Goal: Task Accomplishment & Management: Complete application form

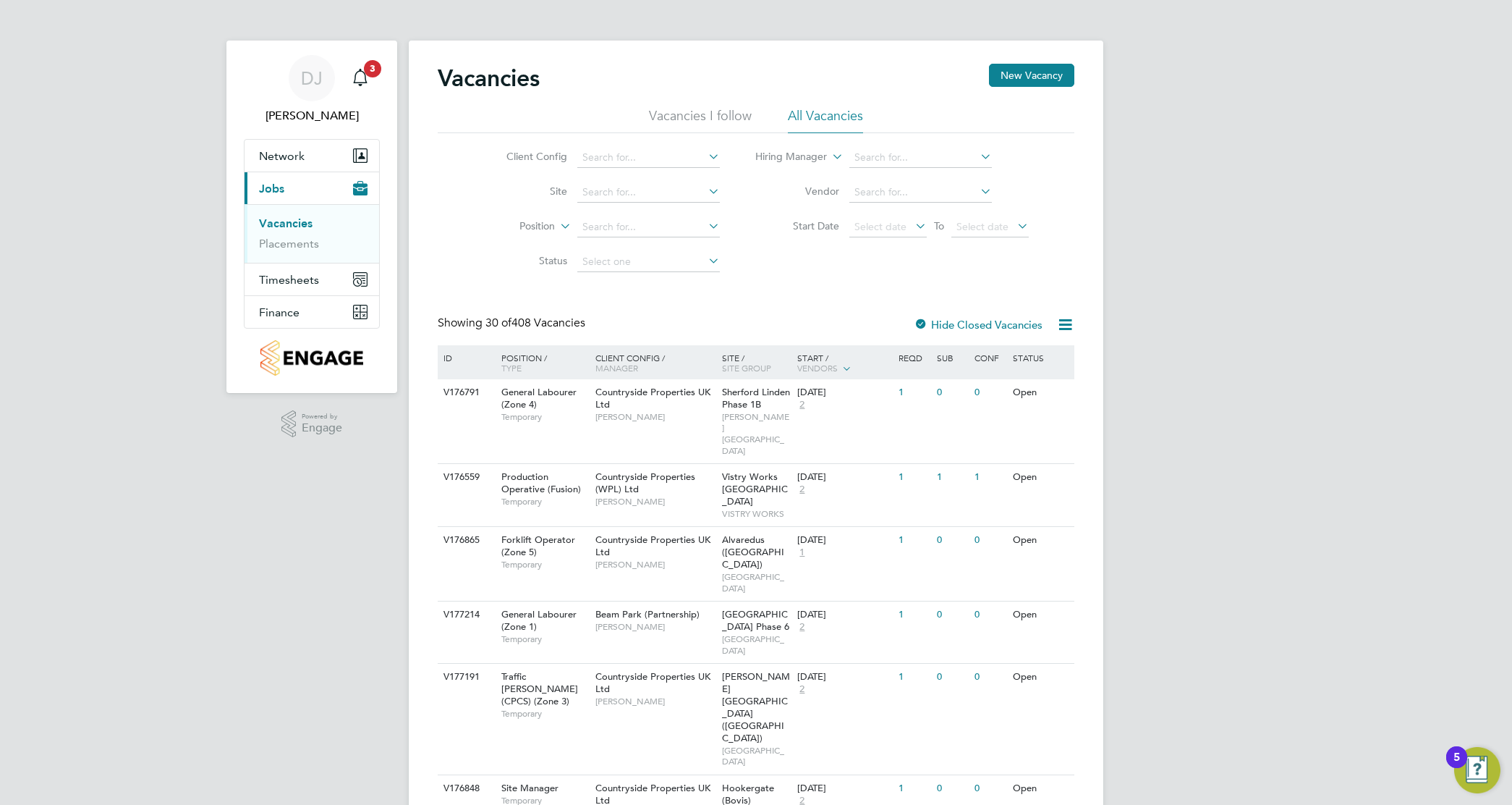
click at [287, 236] on li "Vacancies" at bounding box center [313, 226] width 108 height 20
click at [293, 244] on link "Placements" at bounding box center [289, 244] width 60 height 13
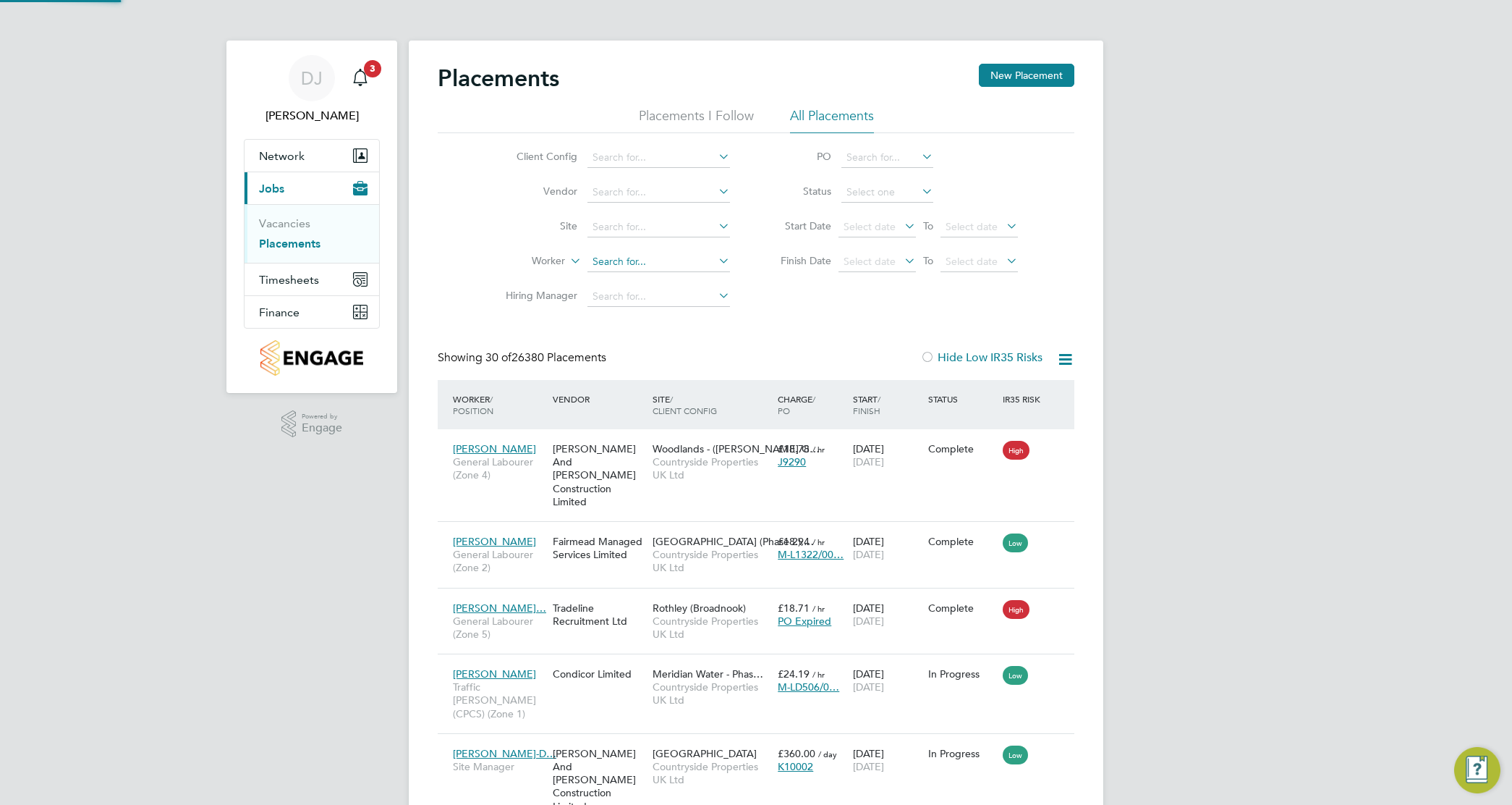
click at [656, 259] on input at bounding box center [659, 262] width 143 height 20
click at [706, 315] on li "Lya mine Belhadj" at bounding box center [659, 321] width 144 height 19
type input "[PERSON_NAME]"
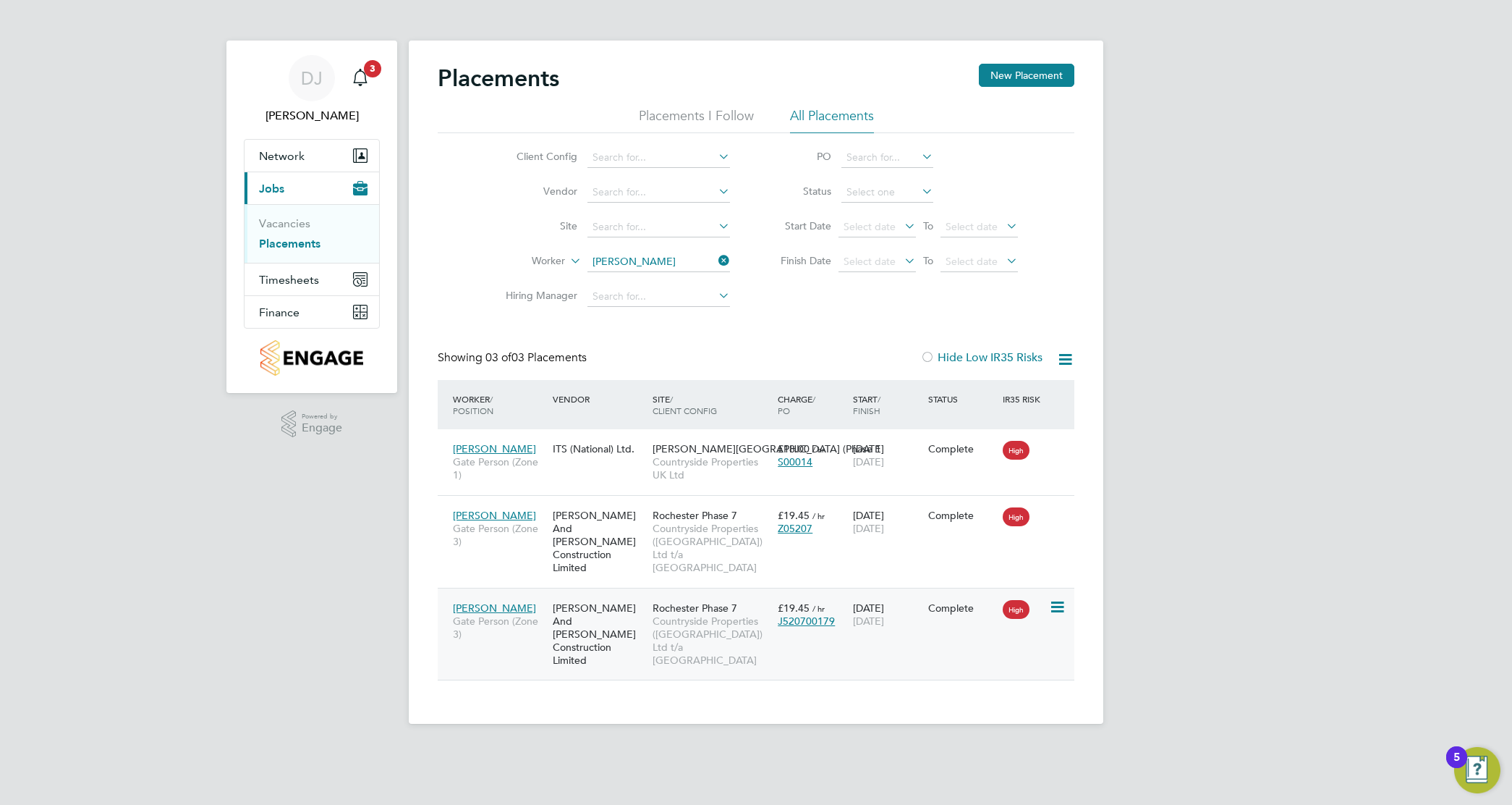
click at [923, 594] on div "[DATE] [DATE]" at bounding box center [887, 614] width 75 height 40
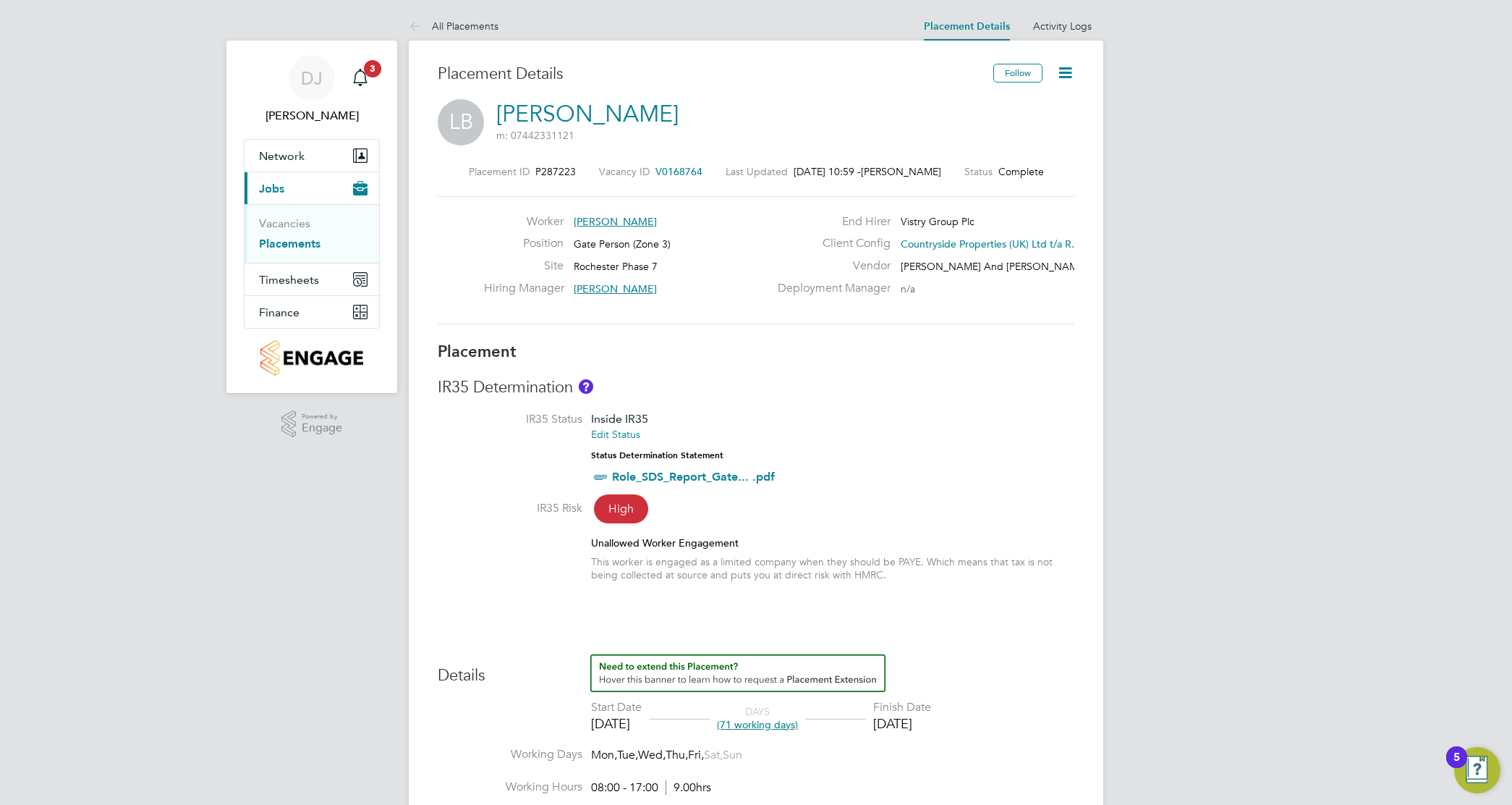
click at [1065, 76] on icon at bounding box center [1065, 73] width 18 height 18
click at [1026, 102] on li "Edit Placement e" at bounding box center [1018, 107] width 106 height 20
type input "Robert Phelps"
type input "[DATE]"
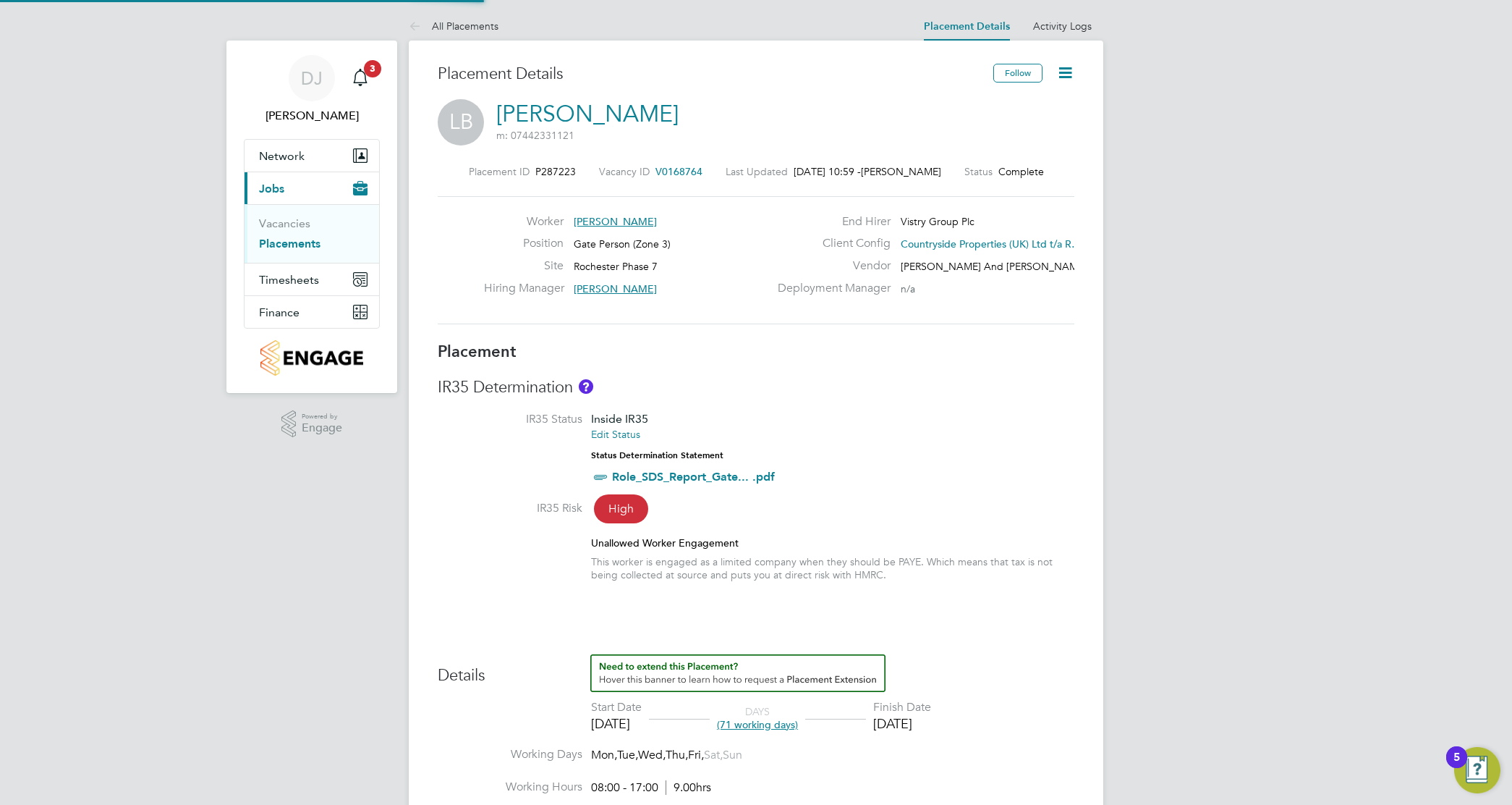
type input "[DATE]"
type input "08:00"
type input "17:00"
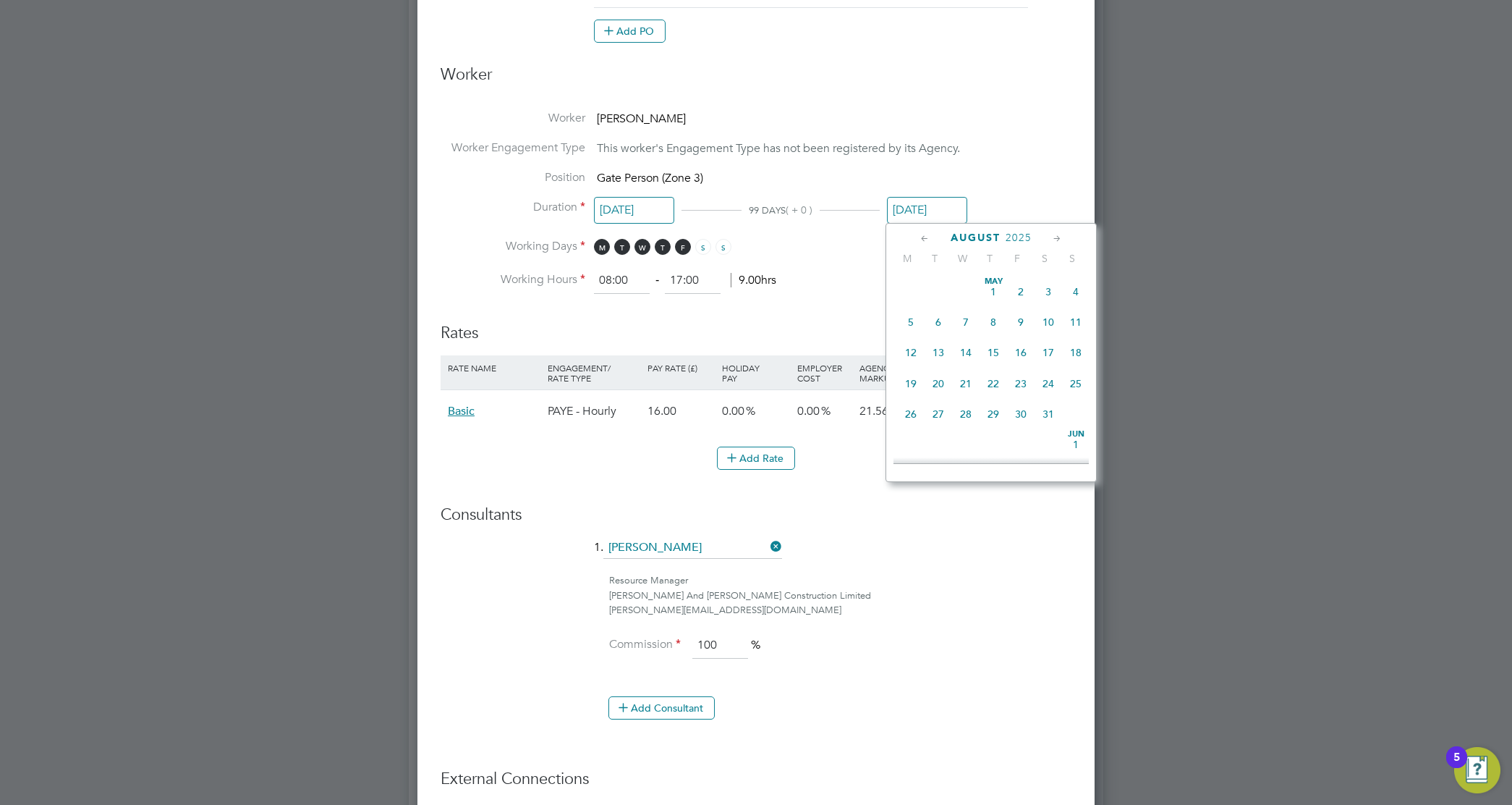
click at [948, 200] on input "[DATE]" at bounding box center [928, 210] width 81 height 27
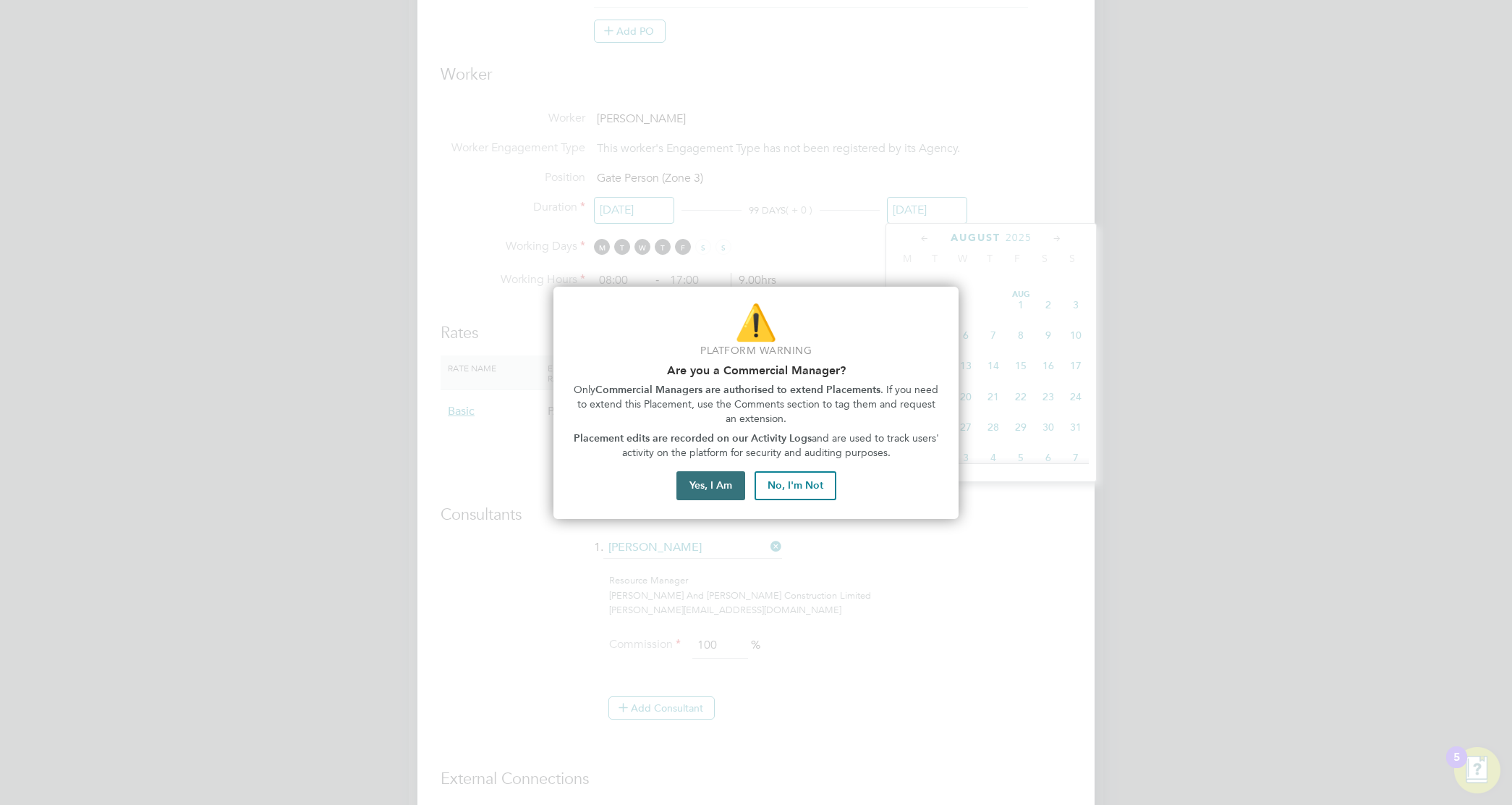
click at [714, 486] on button "Yes, I Am" at bounding box center [711, 486] width 69 height 29
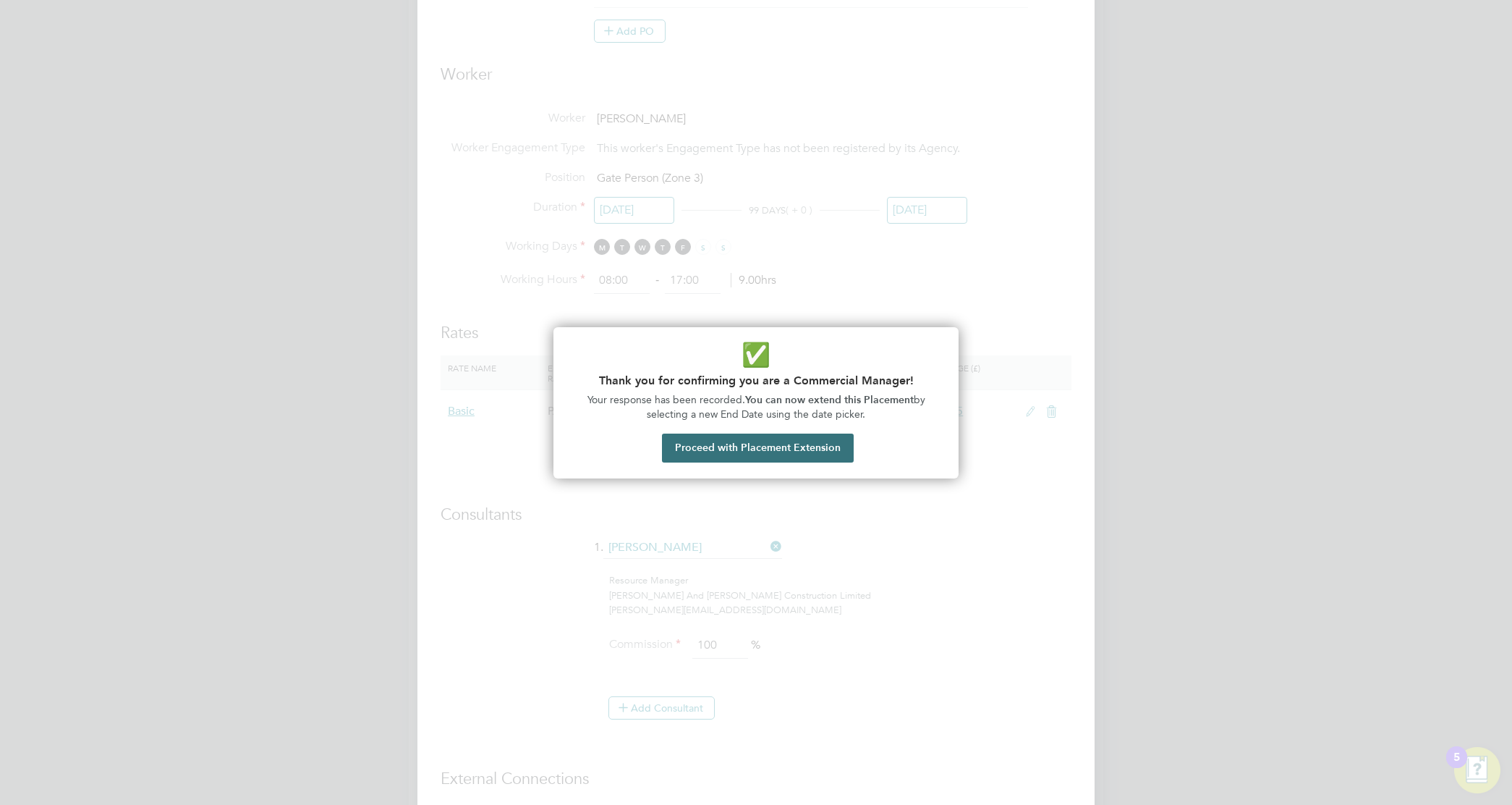
click at [732, 438] on button "Proceed with Placement Extension" at bounding box center [757, 448] width 192 height 29
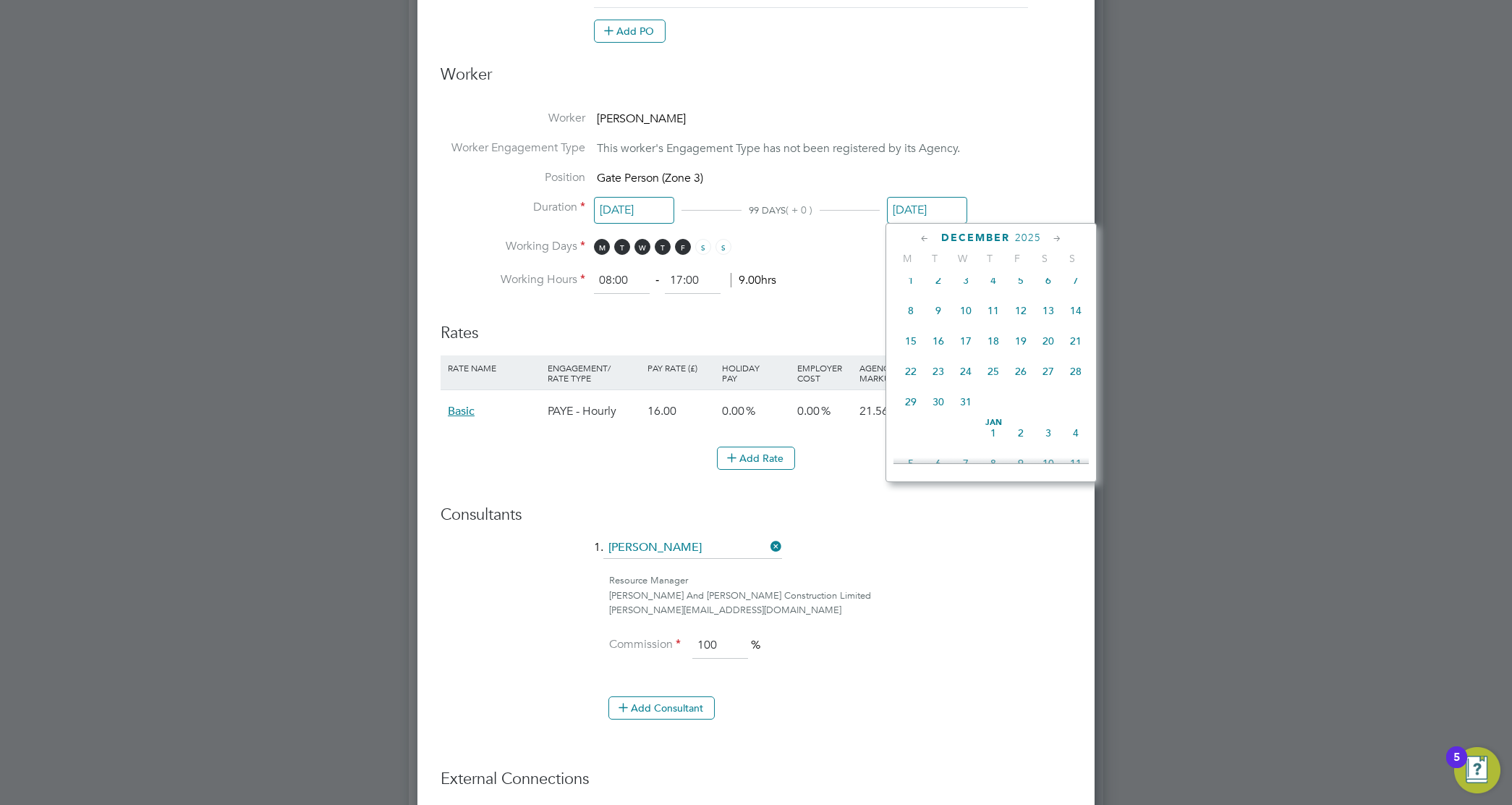
click at [970, 416] on span "31" at bounding box center [966, 401] width 28 height 28
type input "31 Dec 2025"
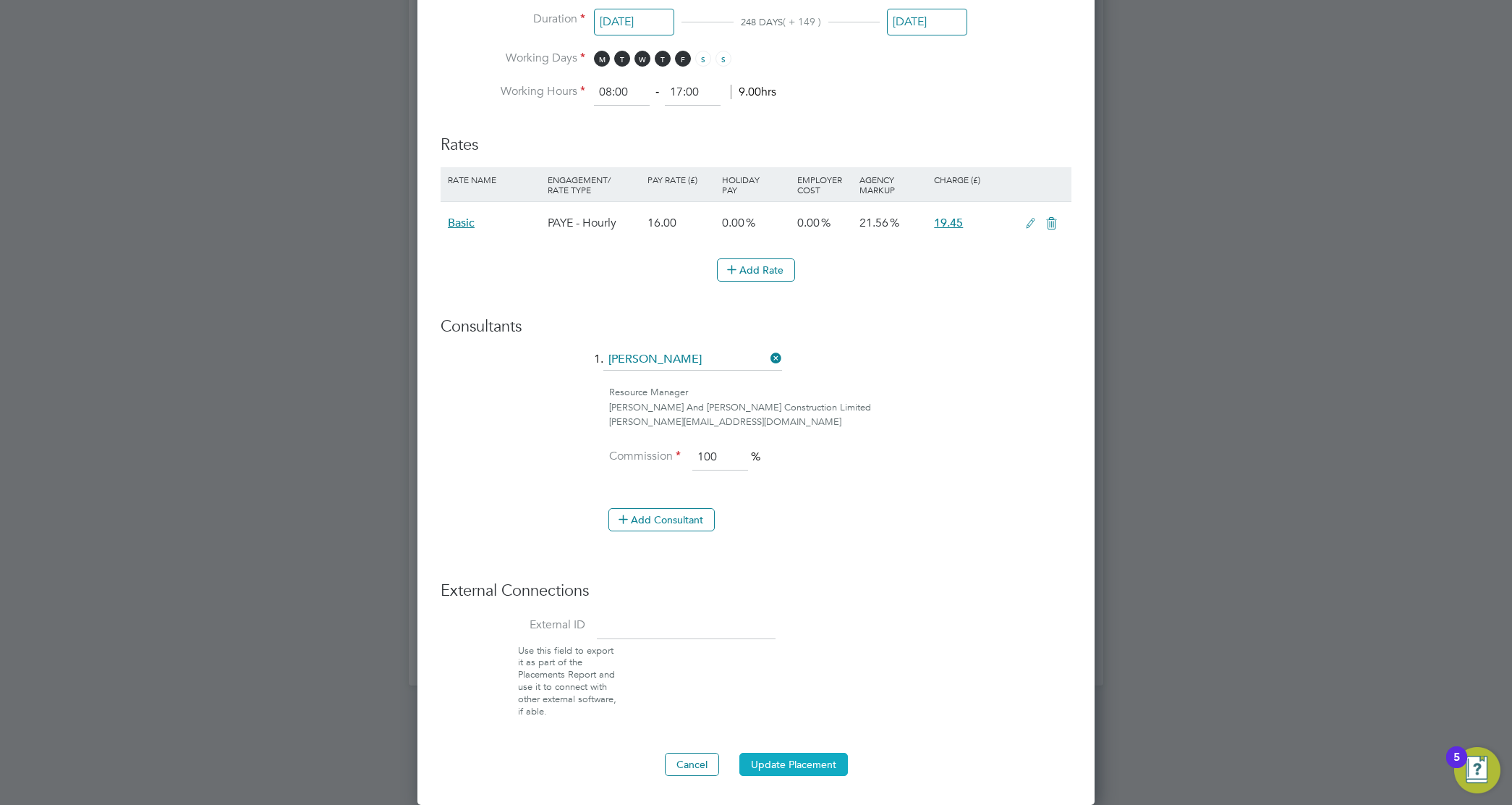
click at [790, 759] on button "Update Placement" at bounding box center [793, 764] width 108 height 23
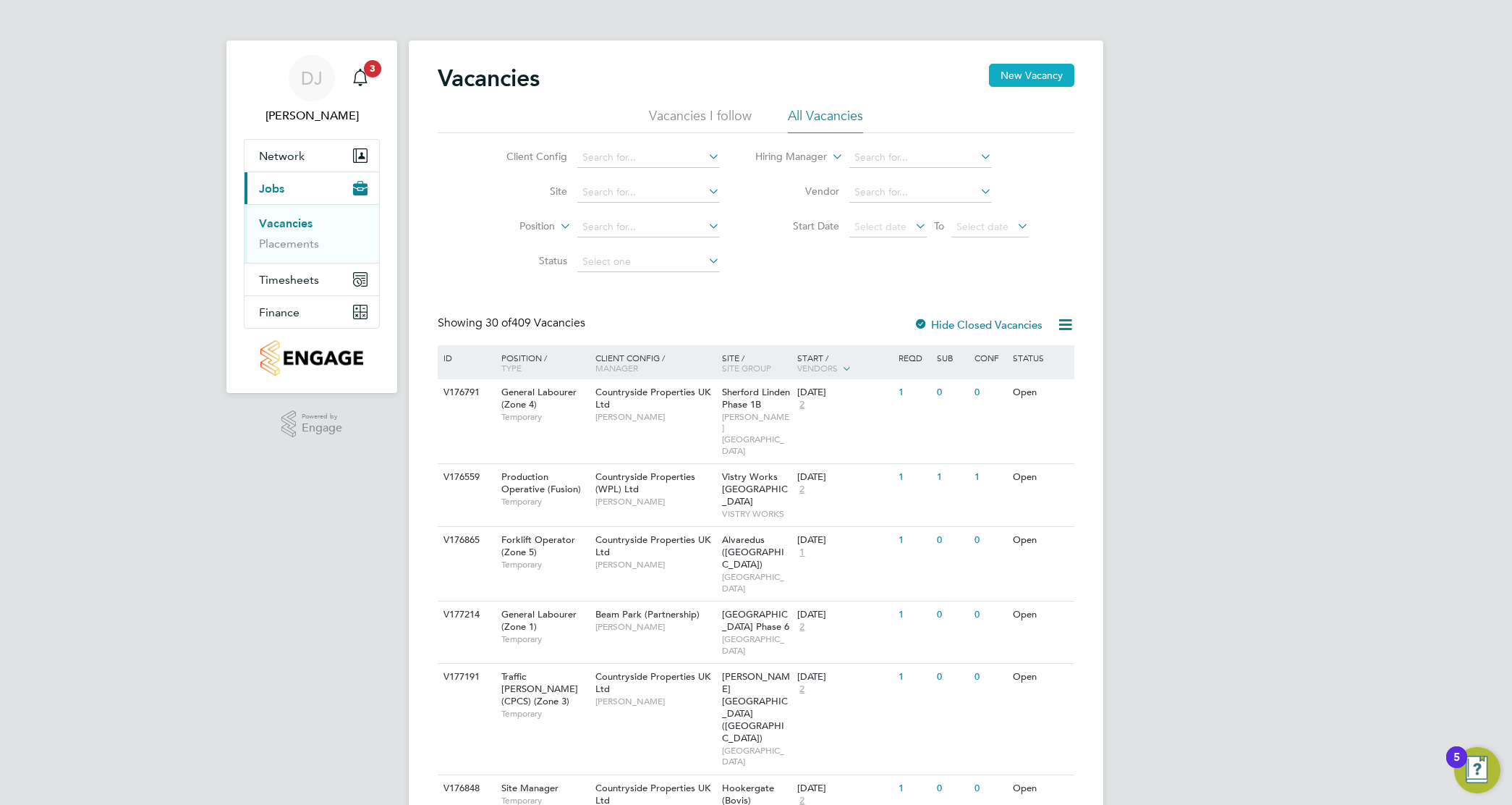
click at [1004, 74] on button "New Vacancy" at bounding box center [1032, 75] width 85 height 23
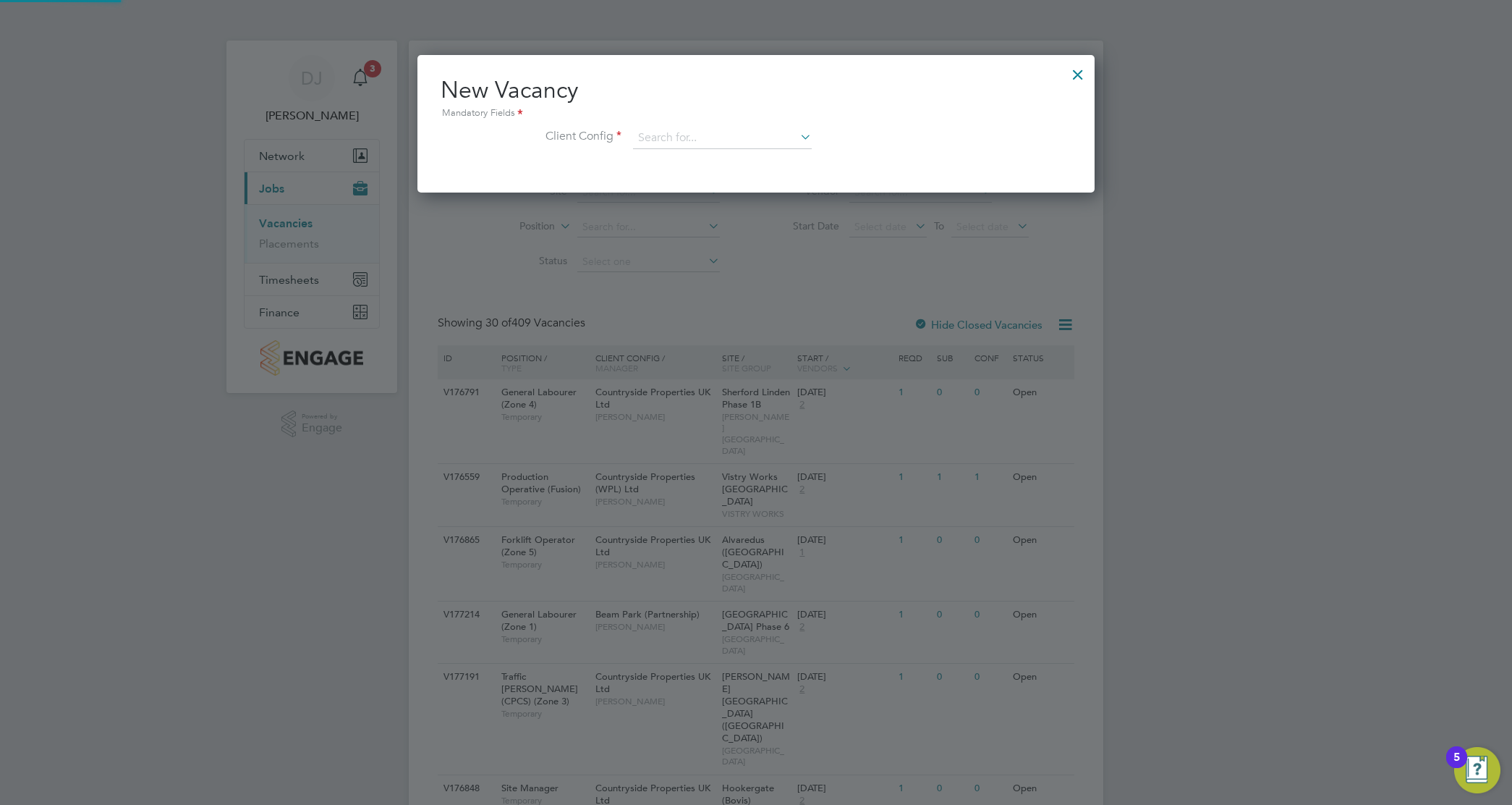
scroll to position [138, 678]
click at [780, 153] on li "Client Config" at bounding box center [756, 145] width 631 height 36
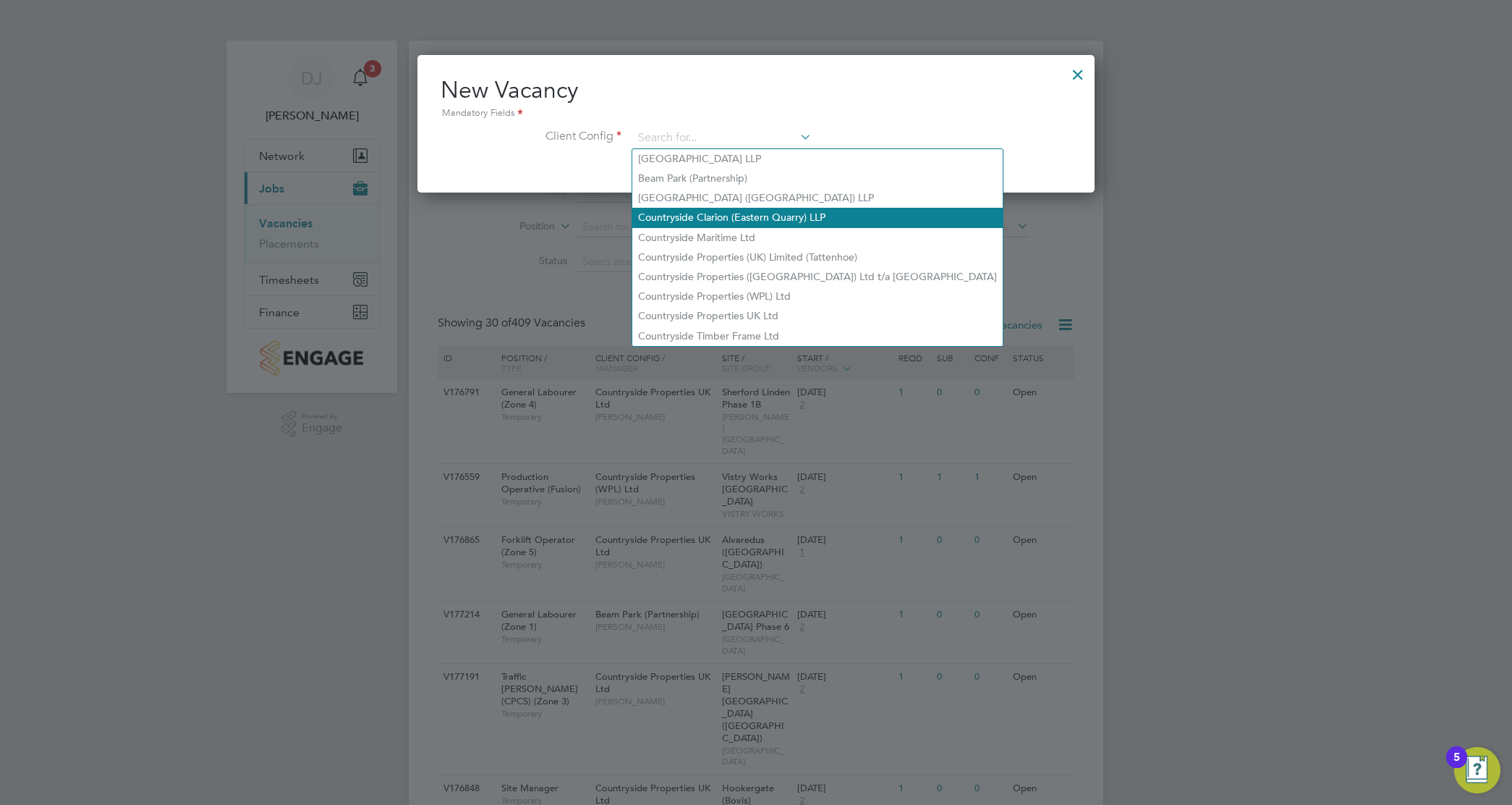
click at [776, 209] on li "Countryside Clarion (Eastern Quarry) LLP" at bounding box center [818, 218] width 371 height 19
type input "Countryside Clarion (Eastern Quarry) LLP"
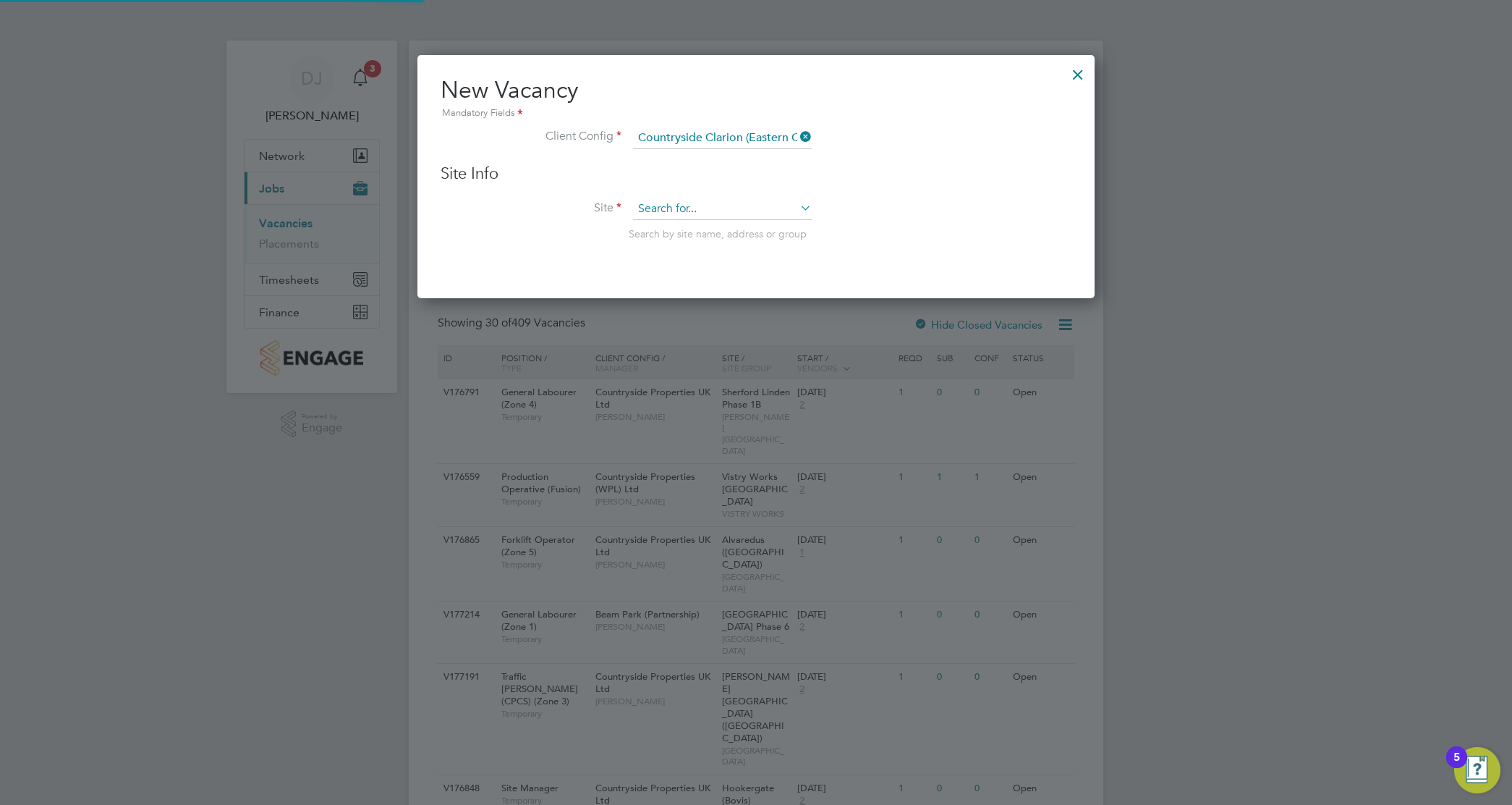
scroll to position [244, 678]
click at [735, 212] on input at bounding box center [722, 209] width 179 height 22
click at [736, 232] on li "Eastern Quarry Ph2" at bounding box center [722, 230] width 180 height 19
type input "Eastern Quarry Ph2"
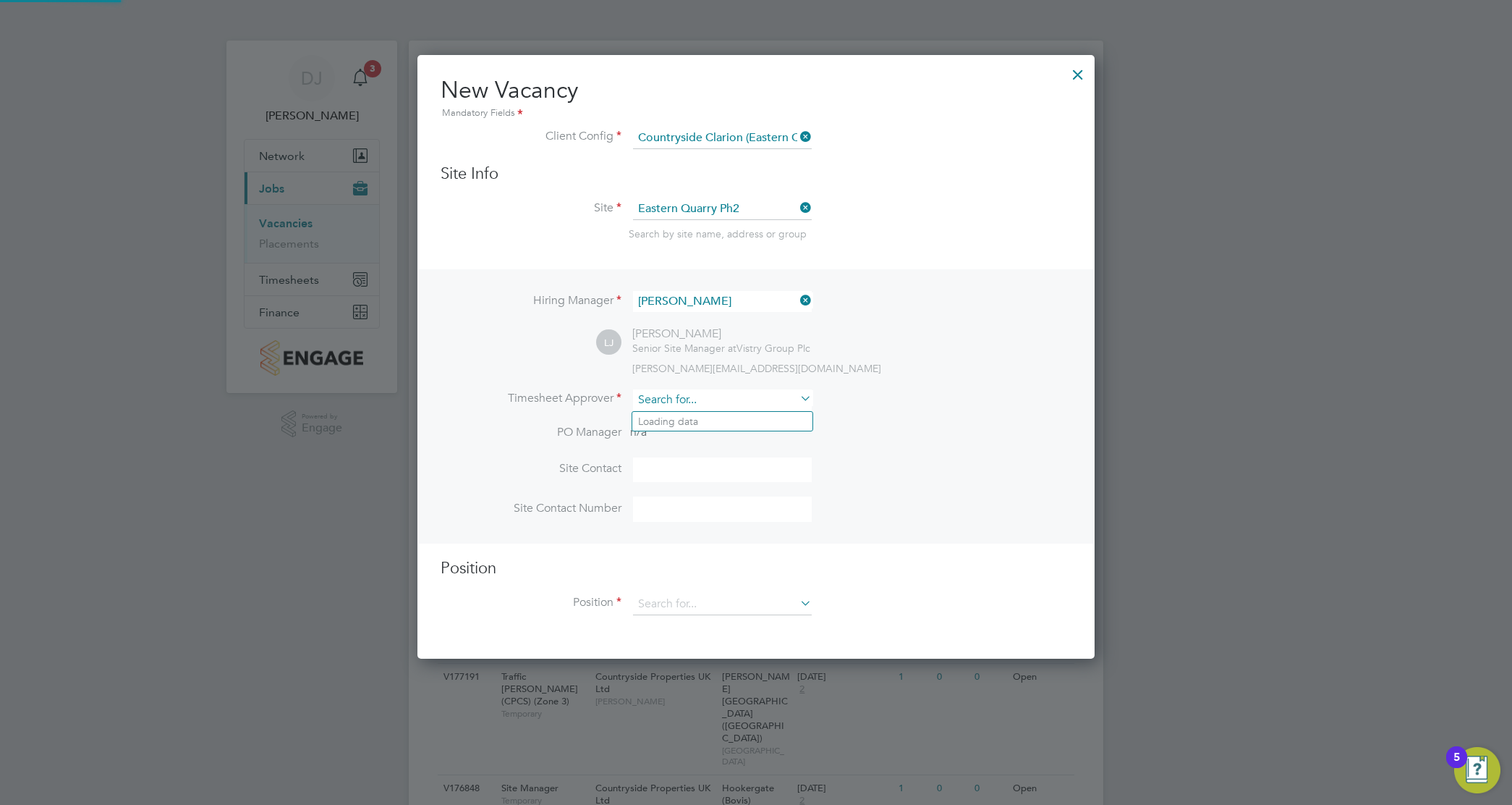
click at [710, 404] on input at bounding box center [722, 400] width 179 height 21
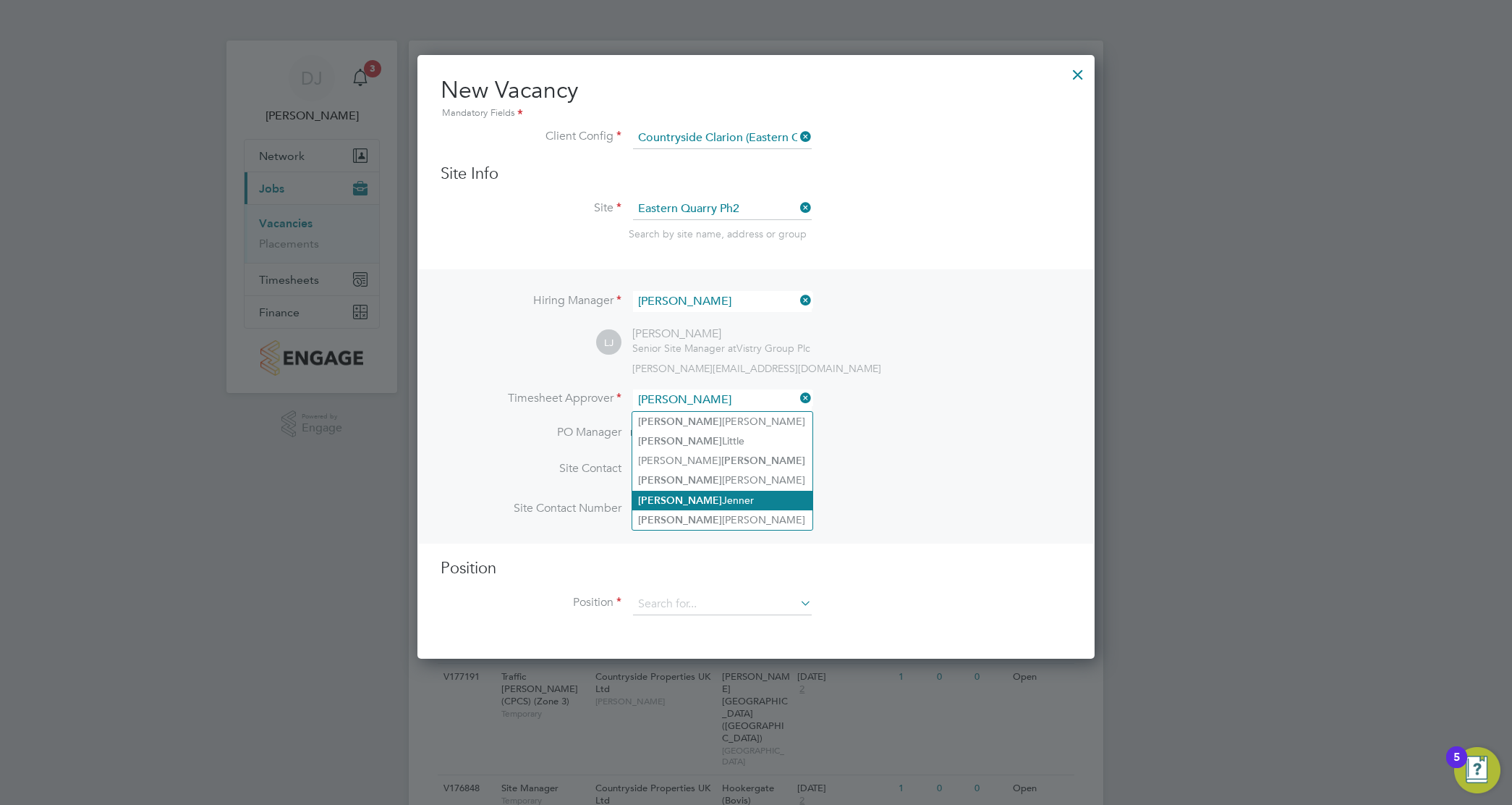
click at [706, 499] on li "Lewis Jenner" at bounding box center [722, 501] width 180 height 19
type input "Lewis Jenner"
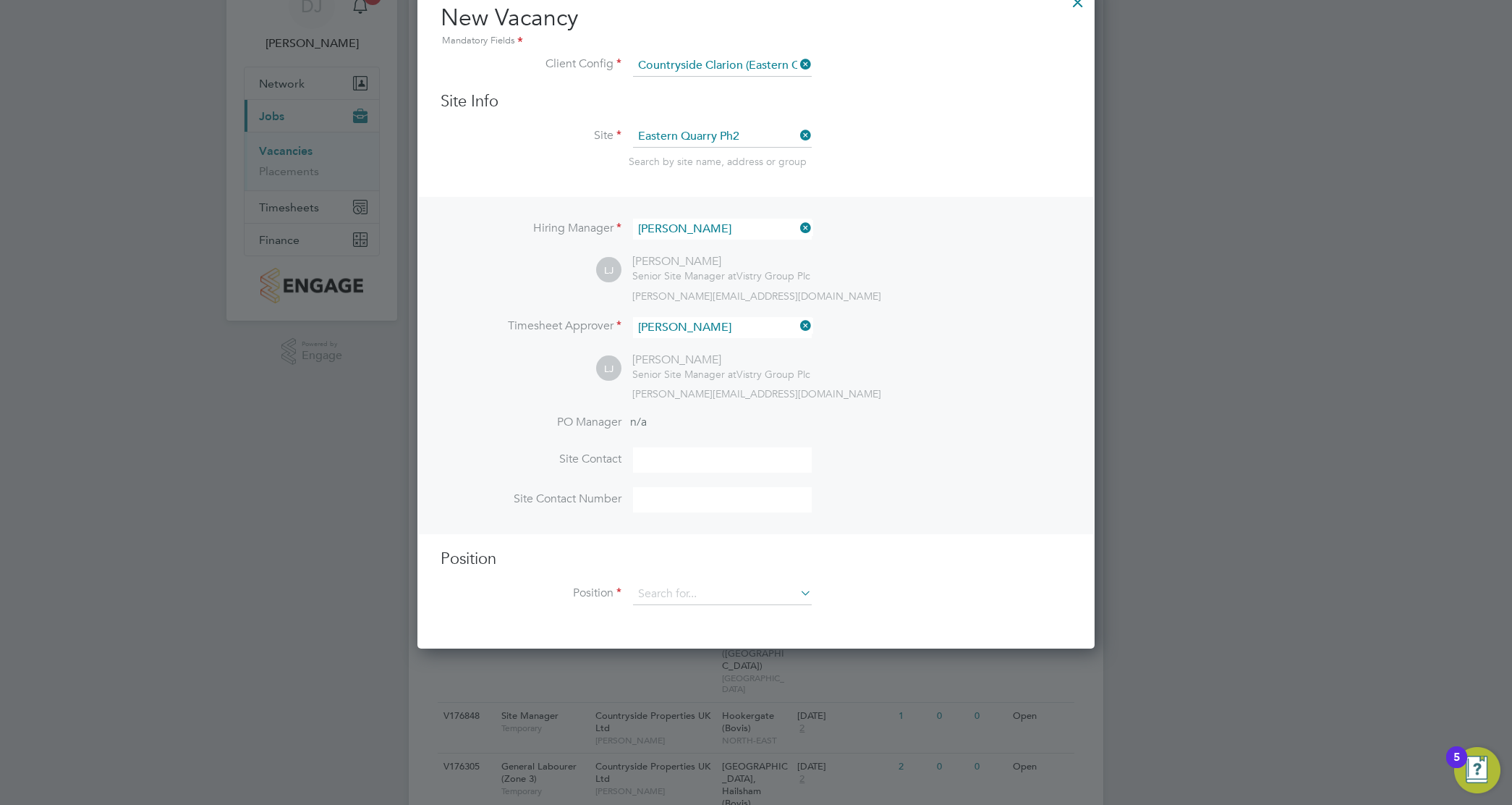
scroll to position [181, 0]
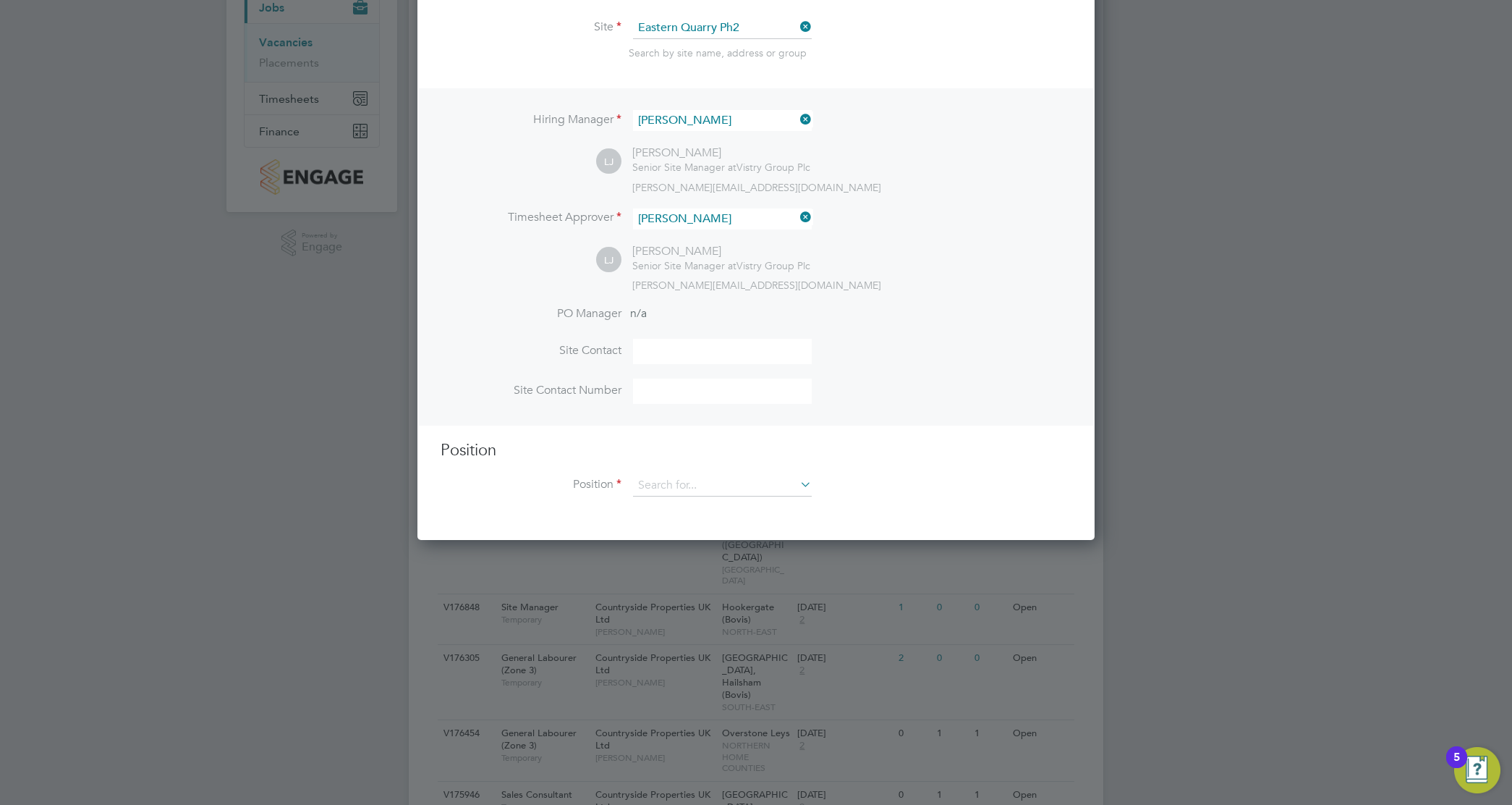
click at [706, 499] on li "Position" at bounding box center [756, 493] width 631 height 36
click at [707, 493] on input at bounding box center [722, 485] width 179 height 22
click at [725, 611] on li "General Labourer (Zone 3)" at bounding box center [722, 608] width 180 height 19
type input "General Labourer (Zone 3)"
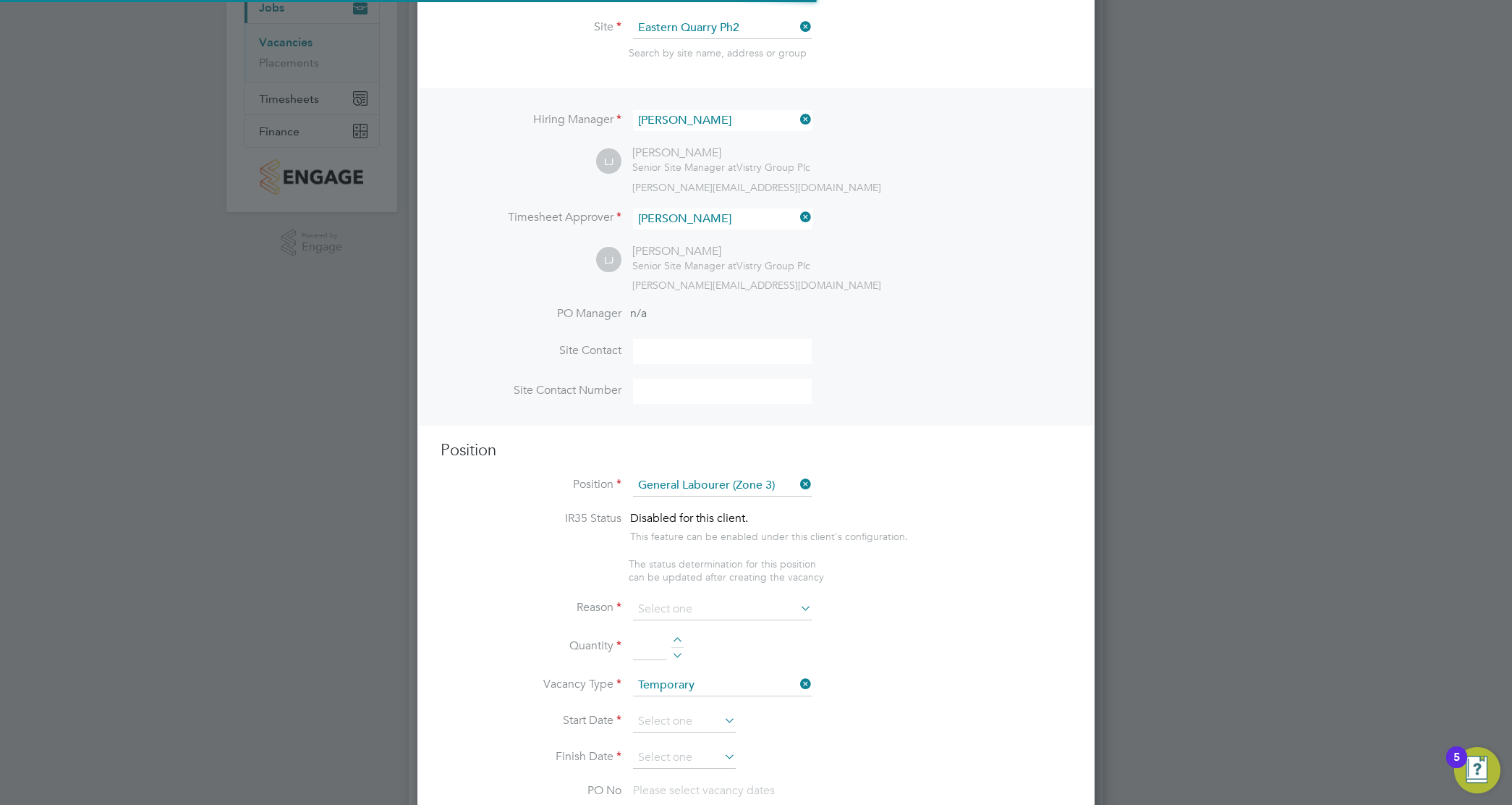
type textarea "- General labouring duties - Supporting the trades on site - Moving materials a…"
click at [693, 648] on input at bounding box center [722, 637] width 179 height 22
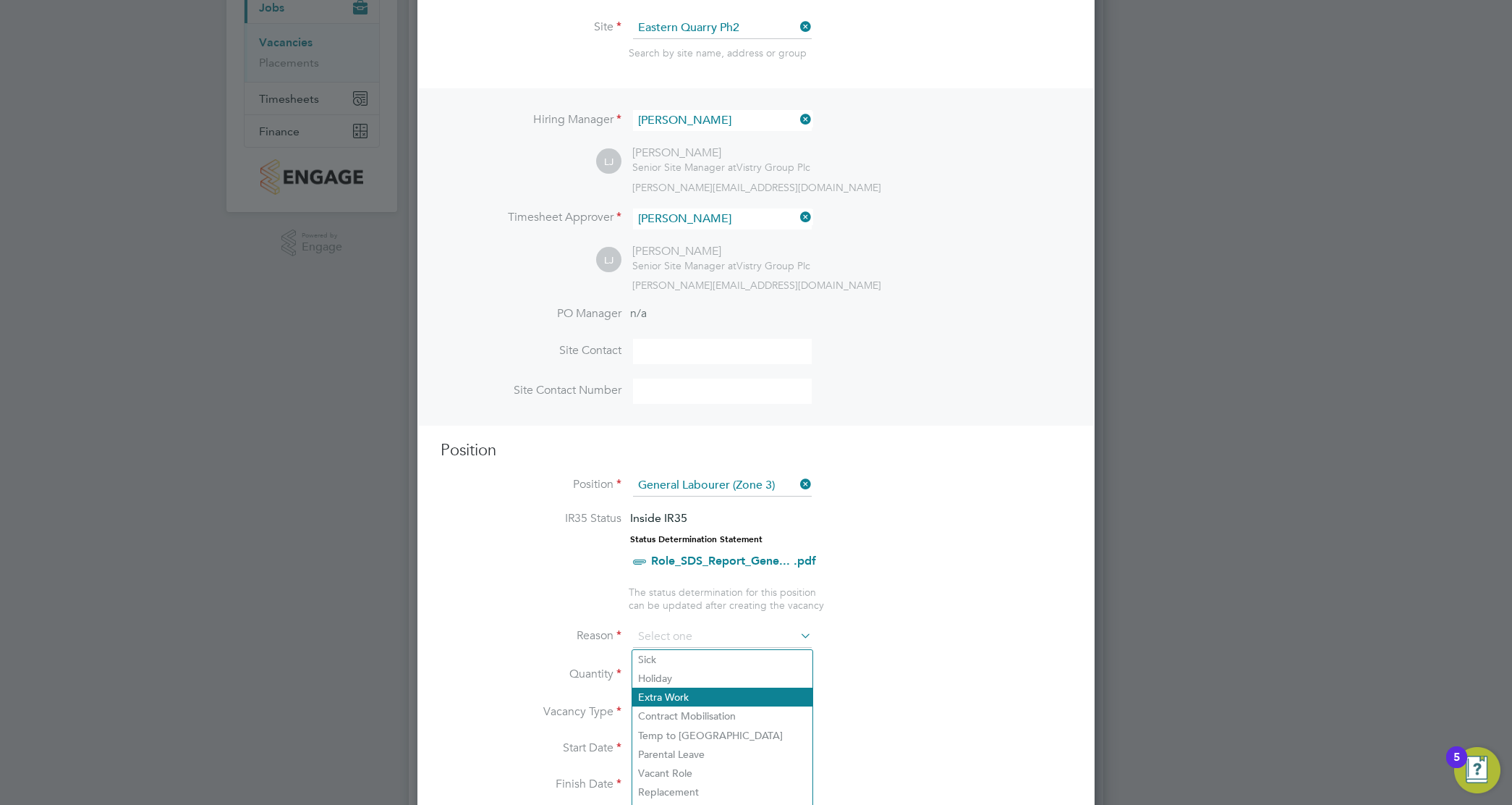
click at [686, 695] on li "Extra Work" at bounding box center [722, 697] width 180 height 19
type input "Extra Work"
click at [655, 677] on input at bounding box center [650, 675] width 34 height 26
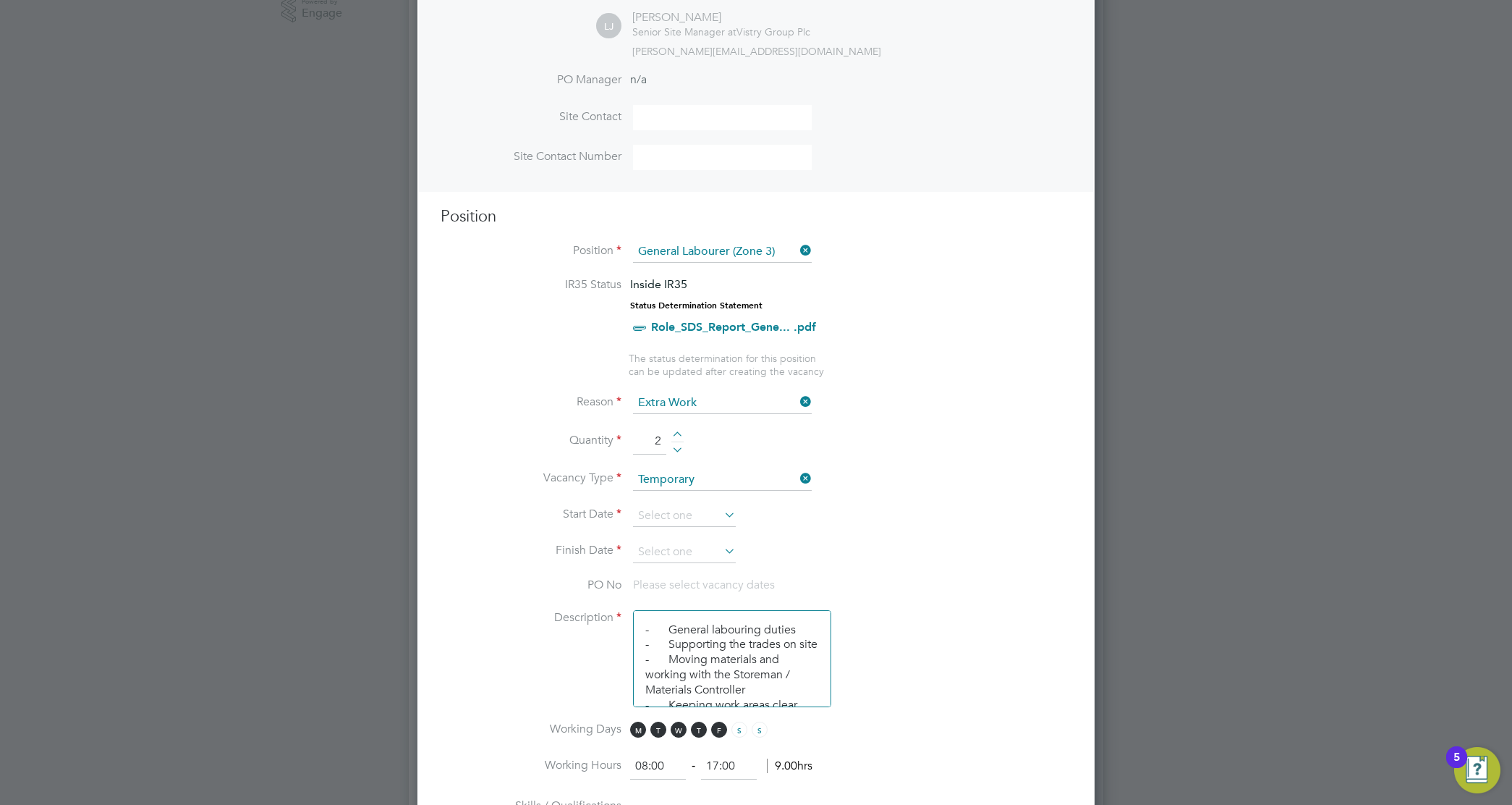
scroll to position [543, 0]
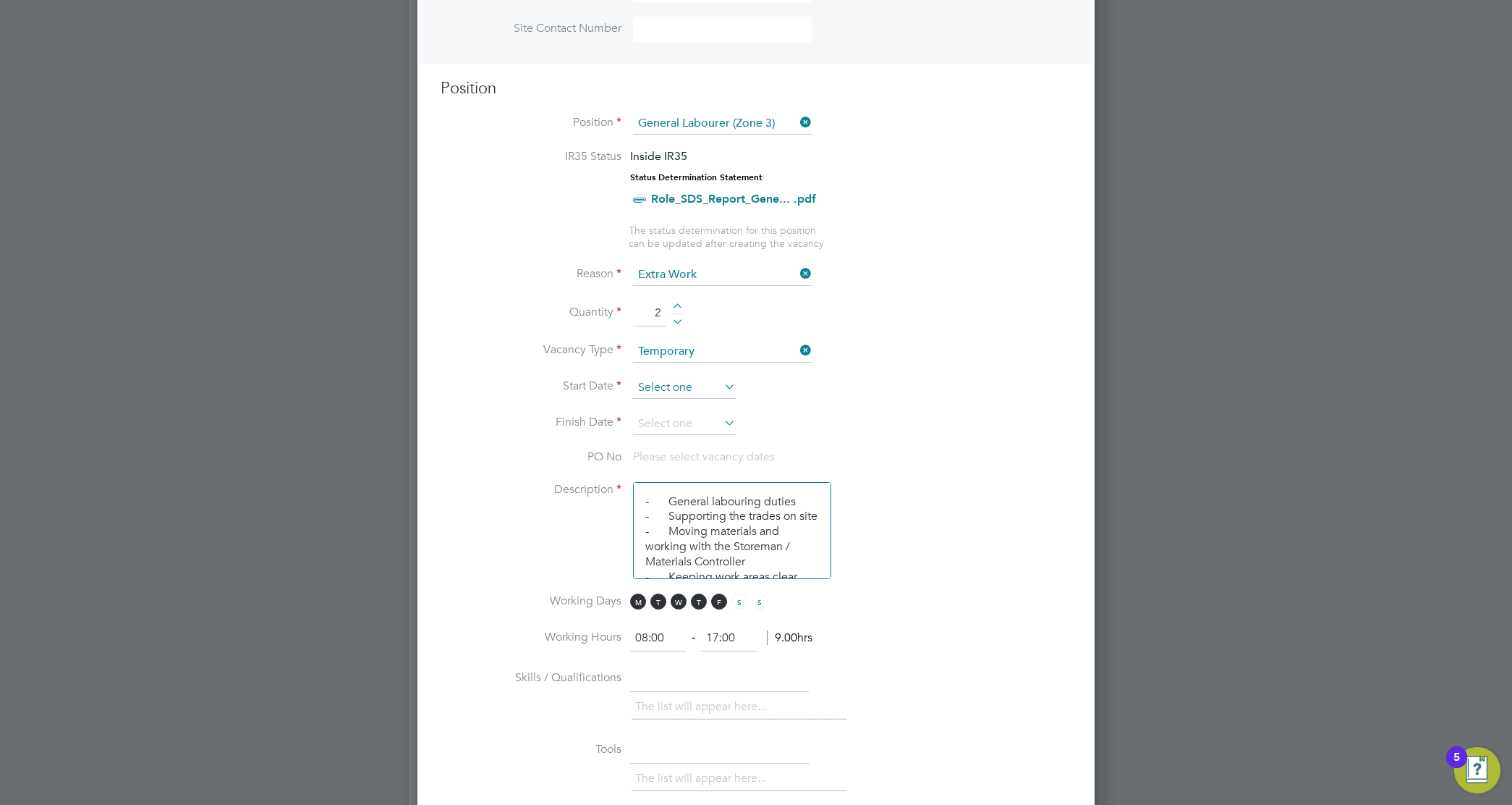
type input "2"
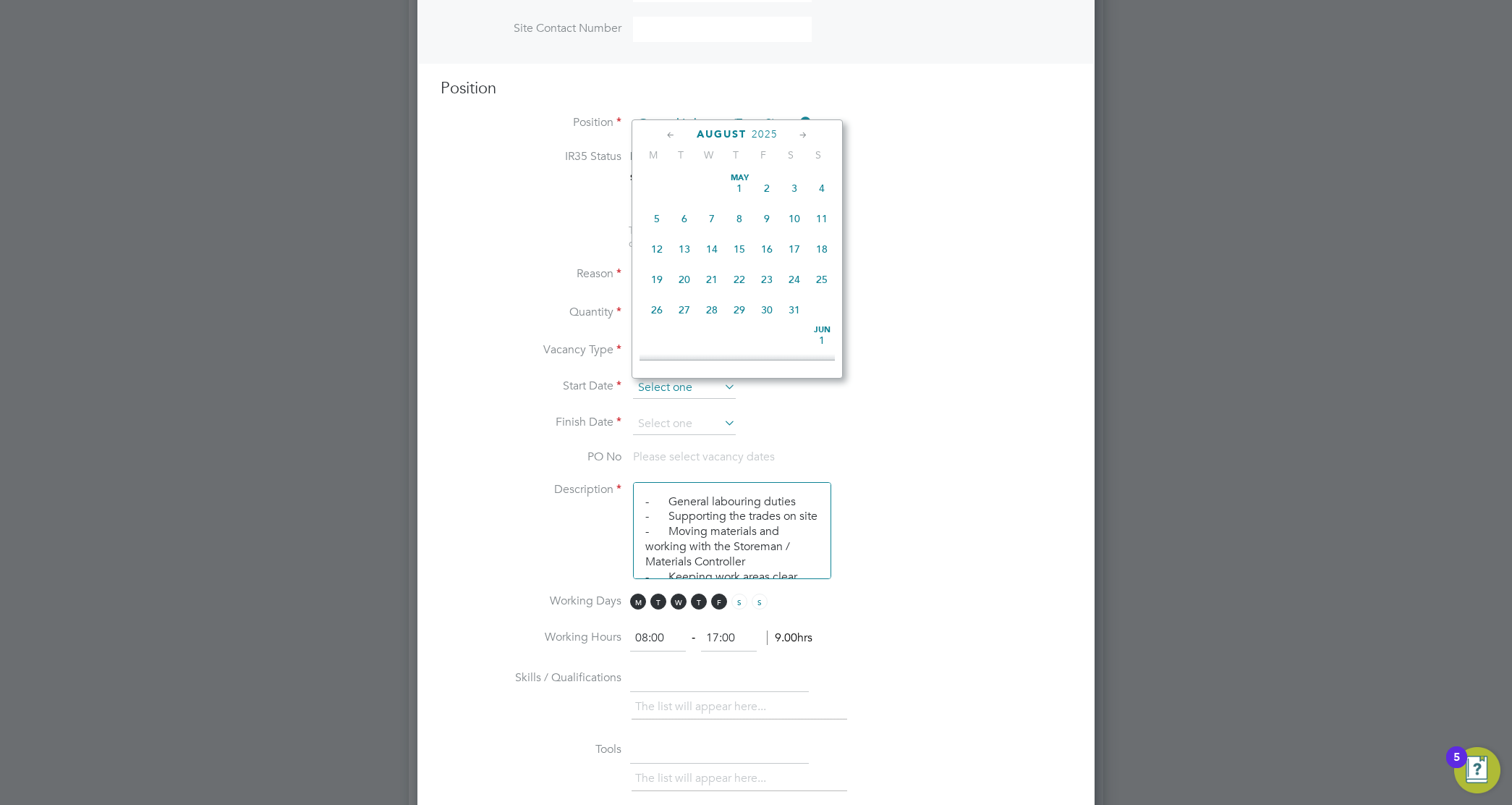
click at [688, 380] on input at bounding box center [685, 388] width 103 height 22
click at [660, 211] on span "4" at bounding box center [657, 200] width 28 height 28
type input "[DATE]"
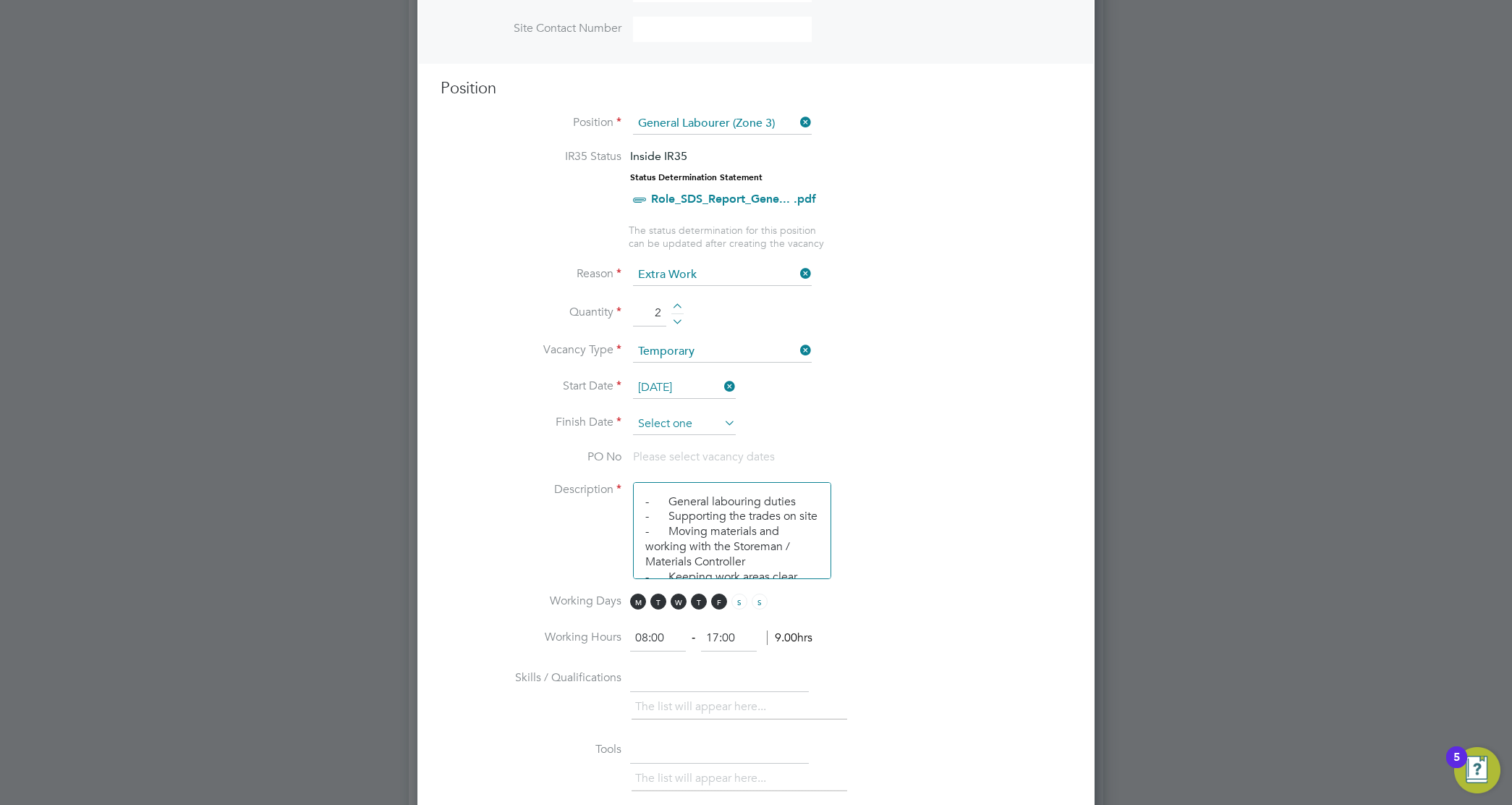
click at [709, 428] on input at bounding box center [685, 424] width 103 height 22
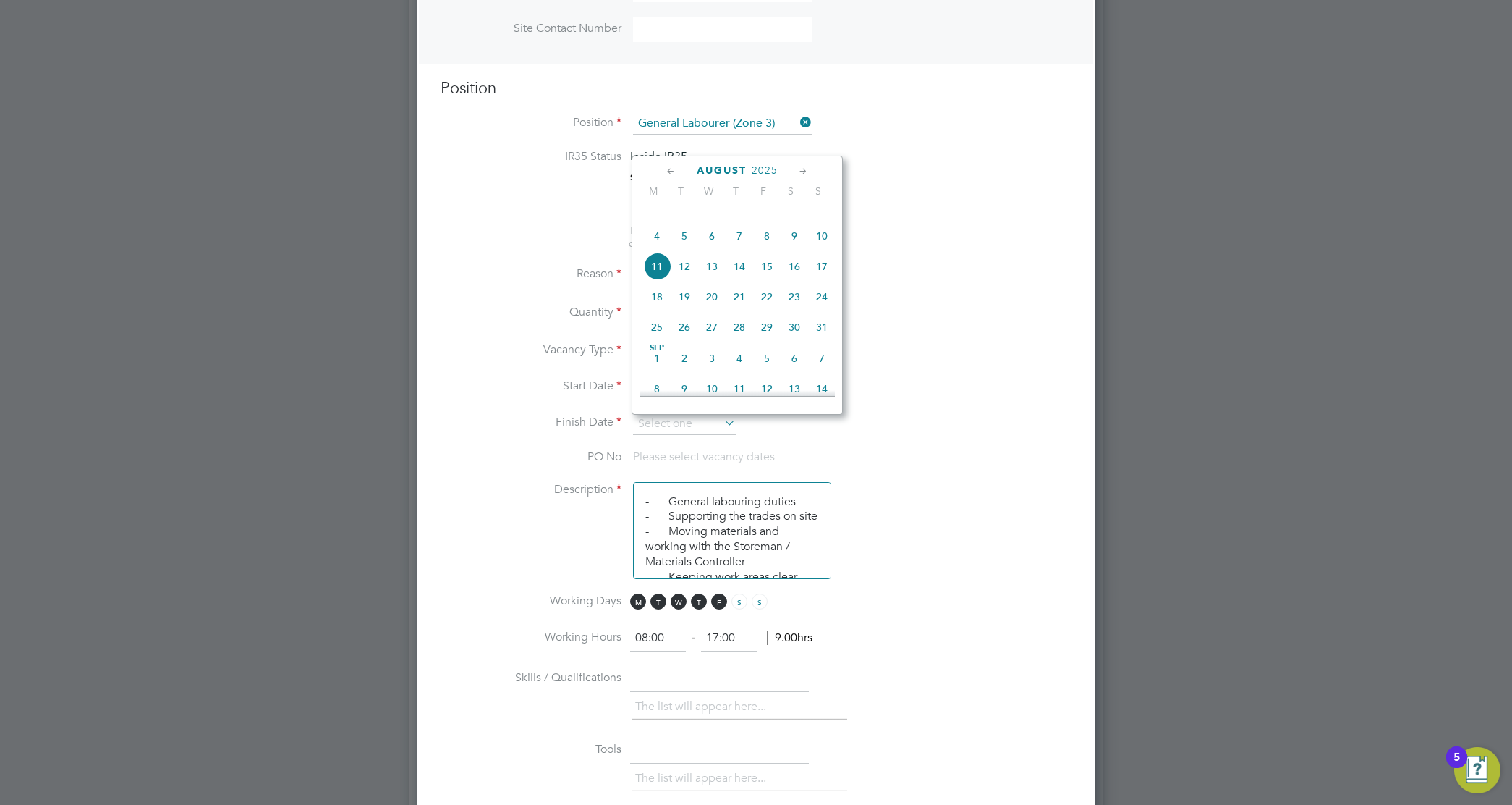
click at [817, 280] on span "17" at bounding box center [822, 266] width 28 height 28
type input "17 Aug 2025"
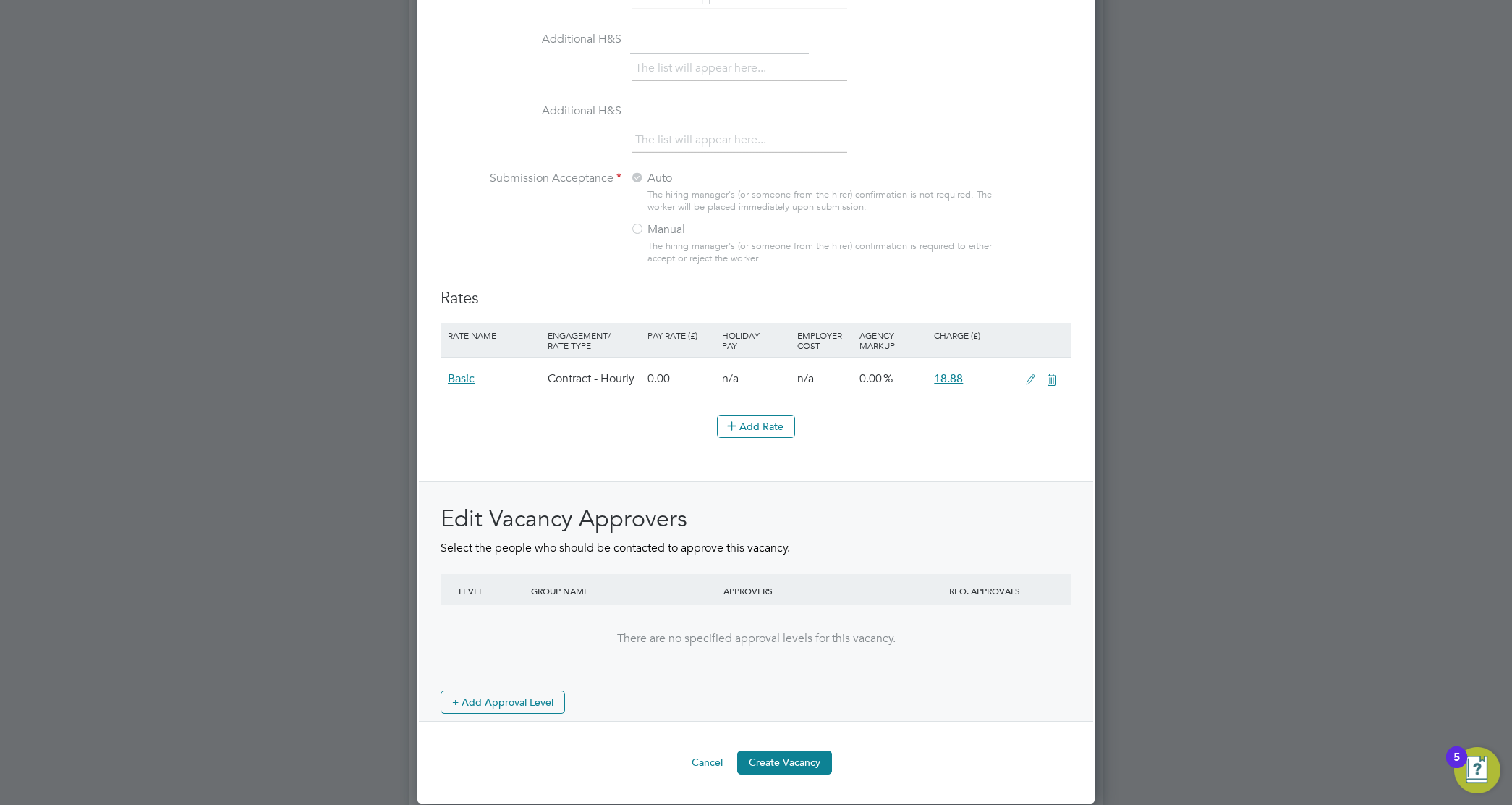
scroll to position [1450, 0]
click at [822, 772] on button "Create Vacancy" at bounding box center [784, 760] width 95 height 23
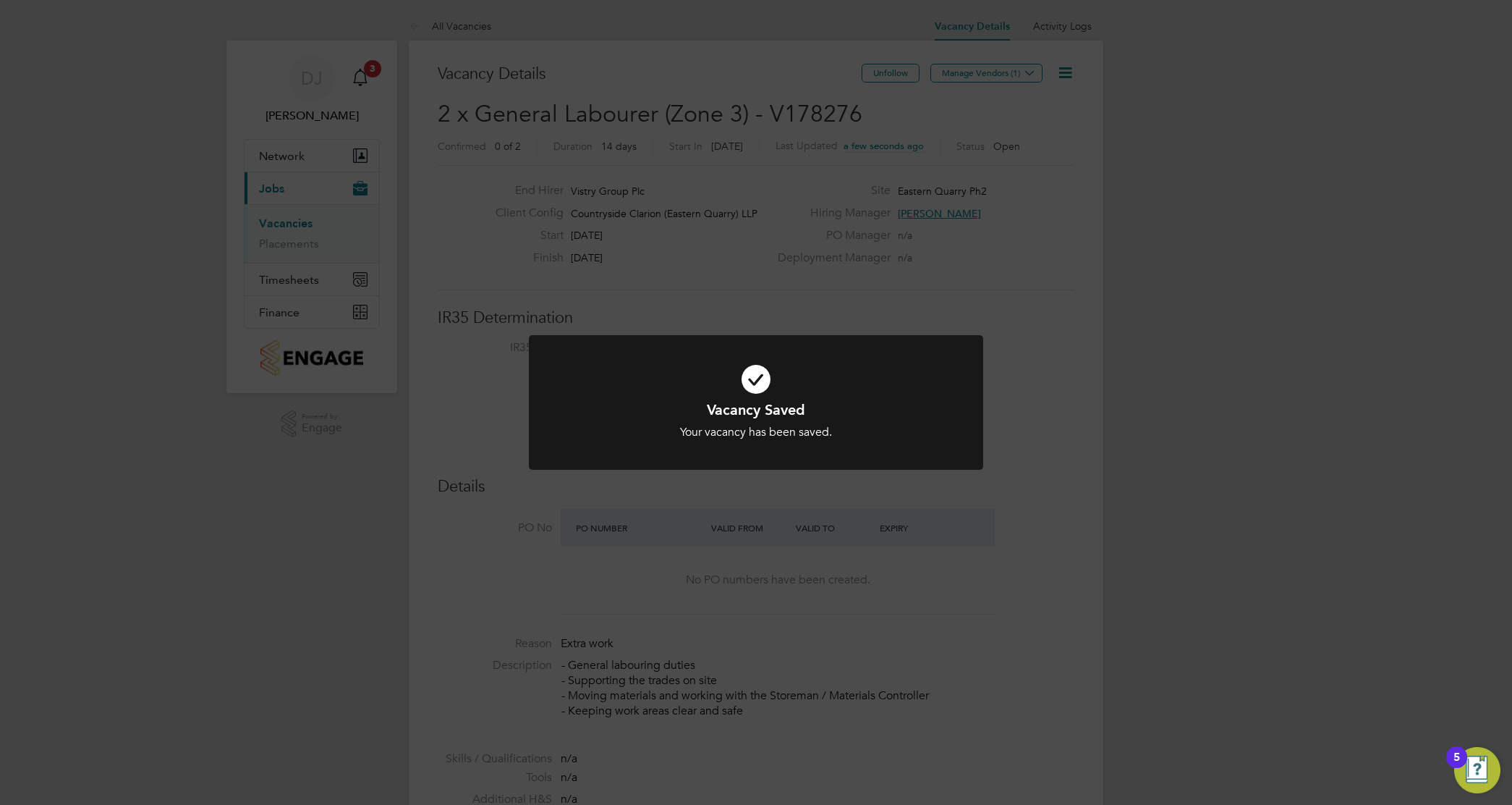
click at [469, 215] on div "Vacancy Saved Your vacancy has been saved. Cancel Okay" at bounding box center [756, 402] width 1512 height 805
